Goal: Information Seeking & Learning: Learn about a topic

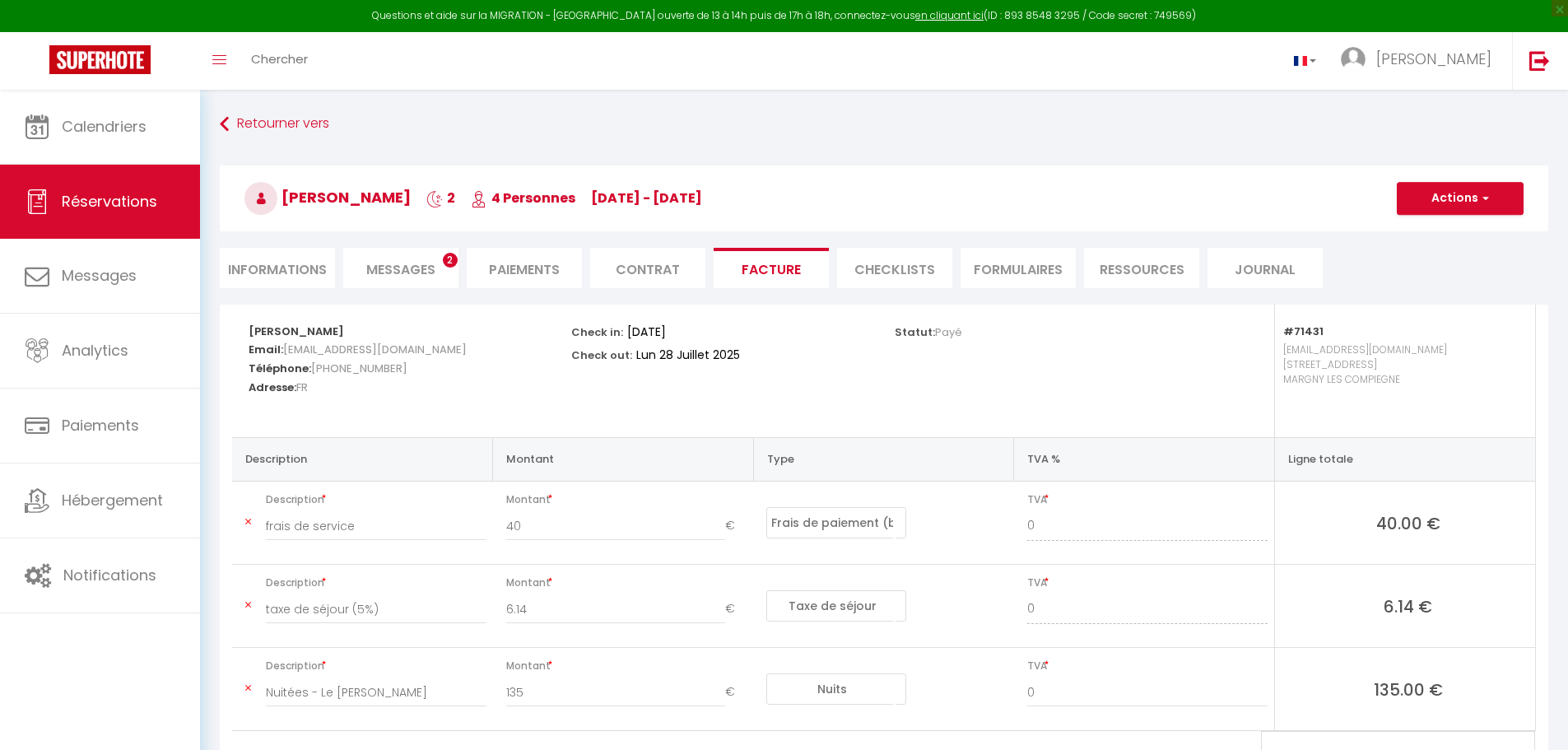
select select "service charge"
select select "taxes"
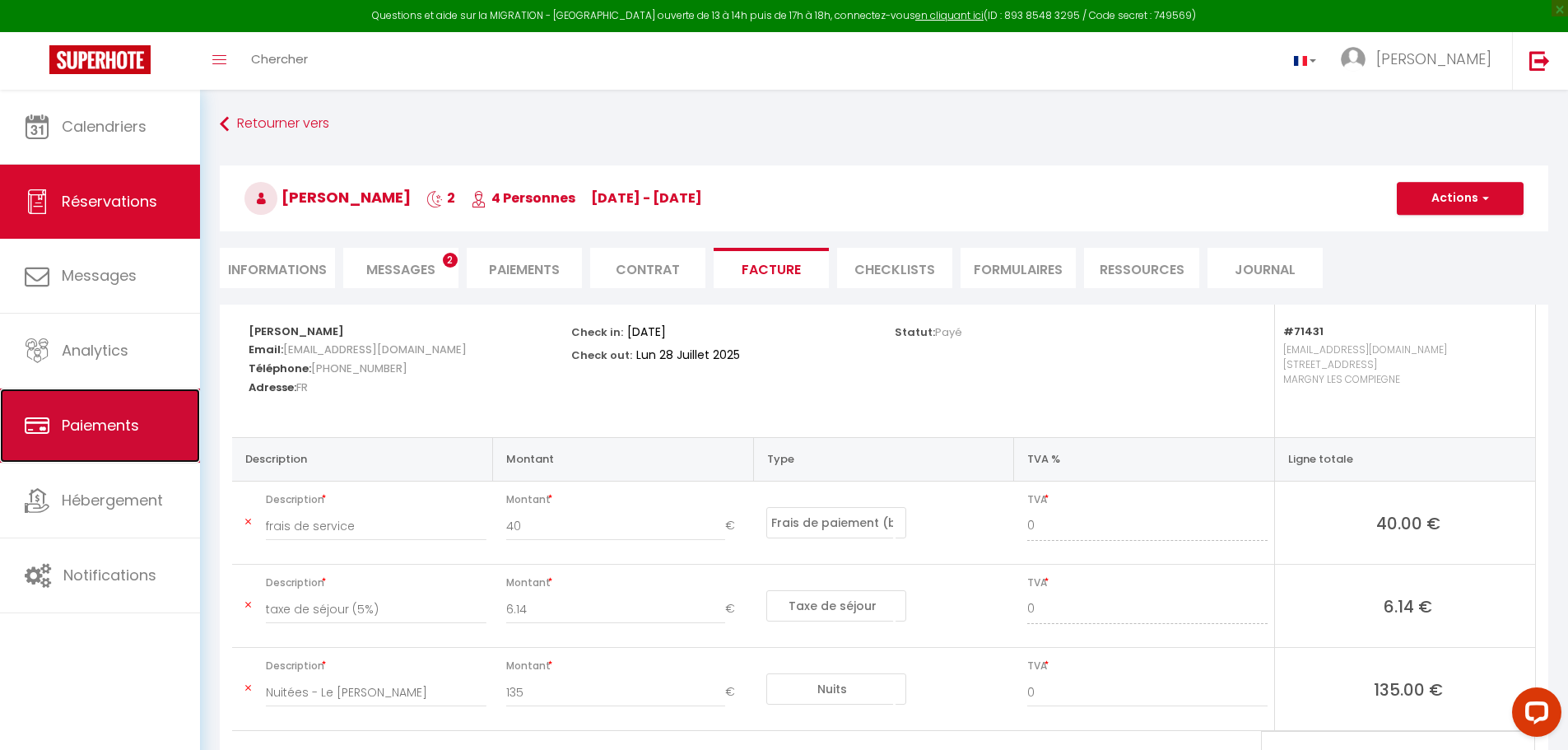
click at [104, 414] on span "Paiements" at bounding box center [100, 424] width 78 height 20
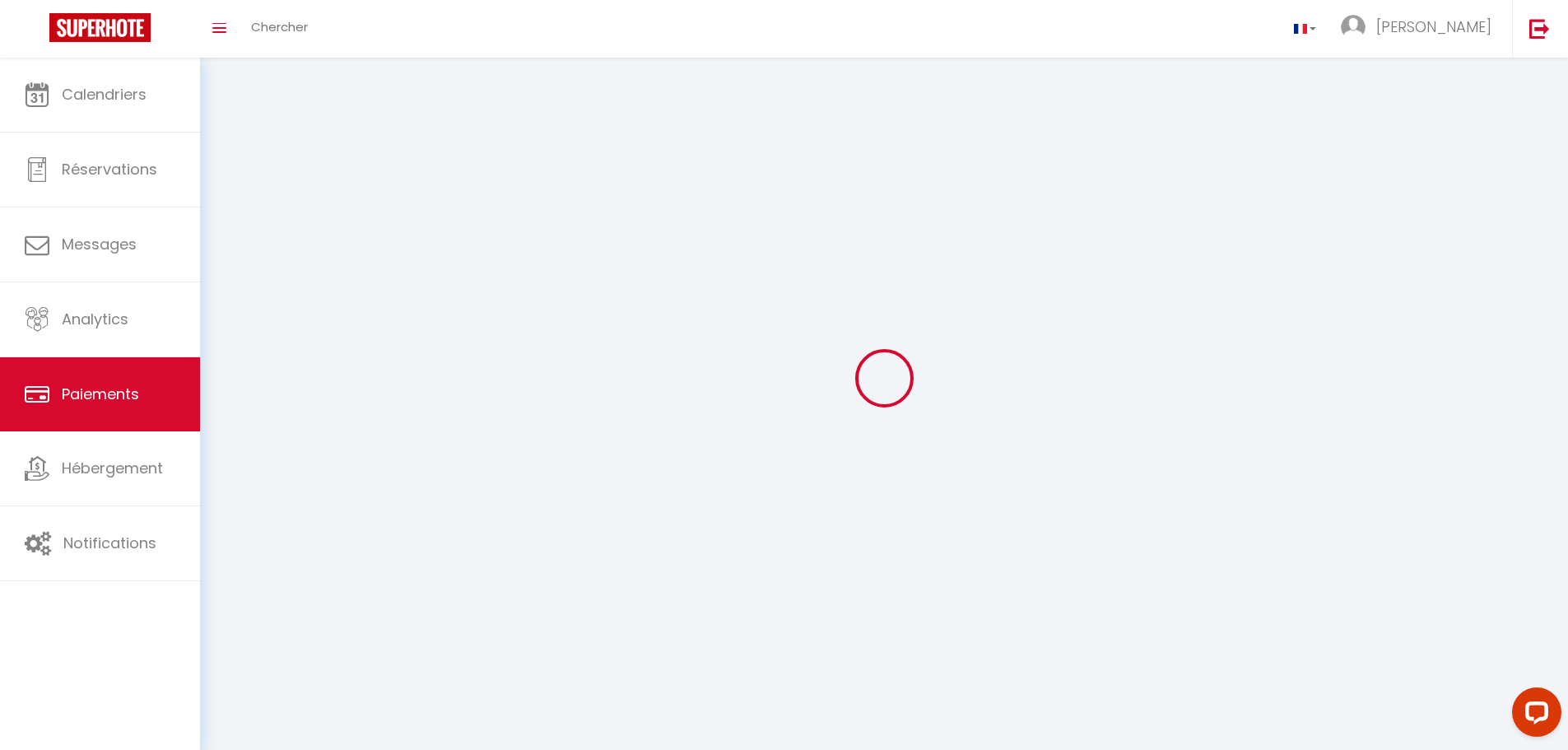
select select "2"
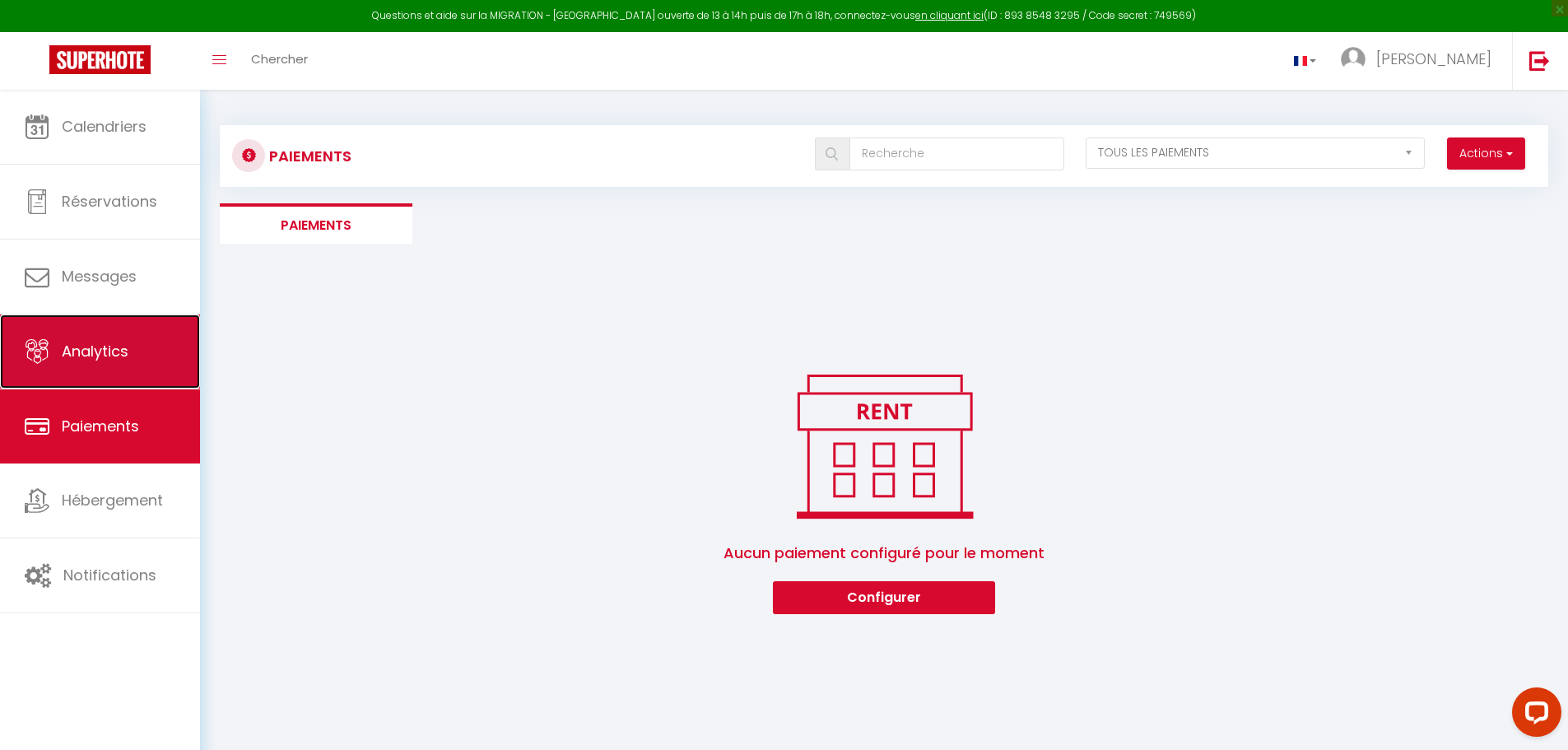
click at [130, 331] on link "Analytics" at bounding box center [100, 351] width 200 height 74
select select "2025"
select select "8"
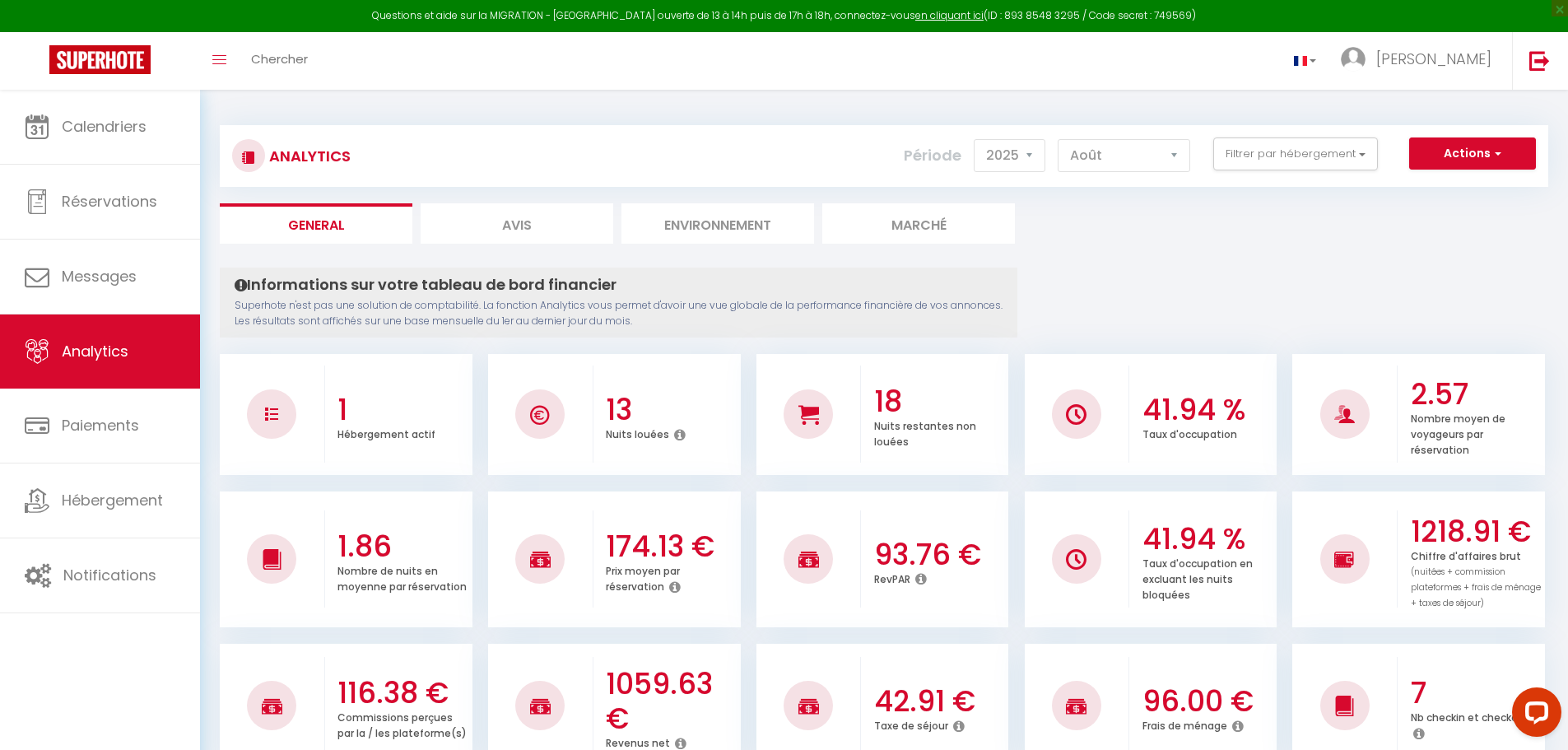
click at [675, 431] on icon at bounding box center [680, 434] width 12 height 13
